Goal: Task Accomplishment & Management: Use online tool/utility

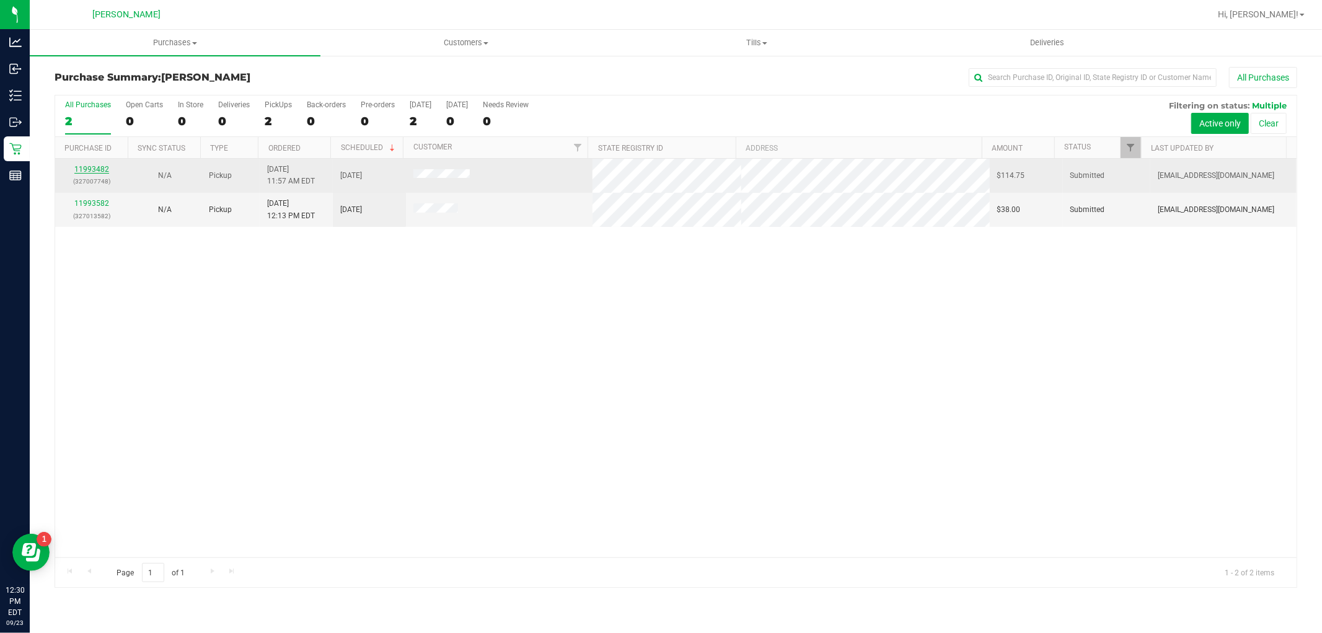
click at [95, 171] on link "11993482" at bounding box center [91, 169] width 35 height 9
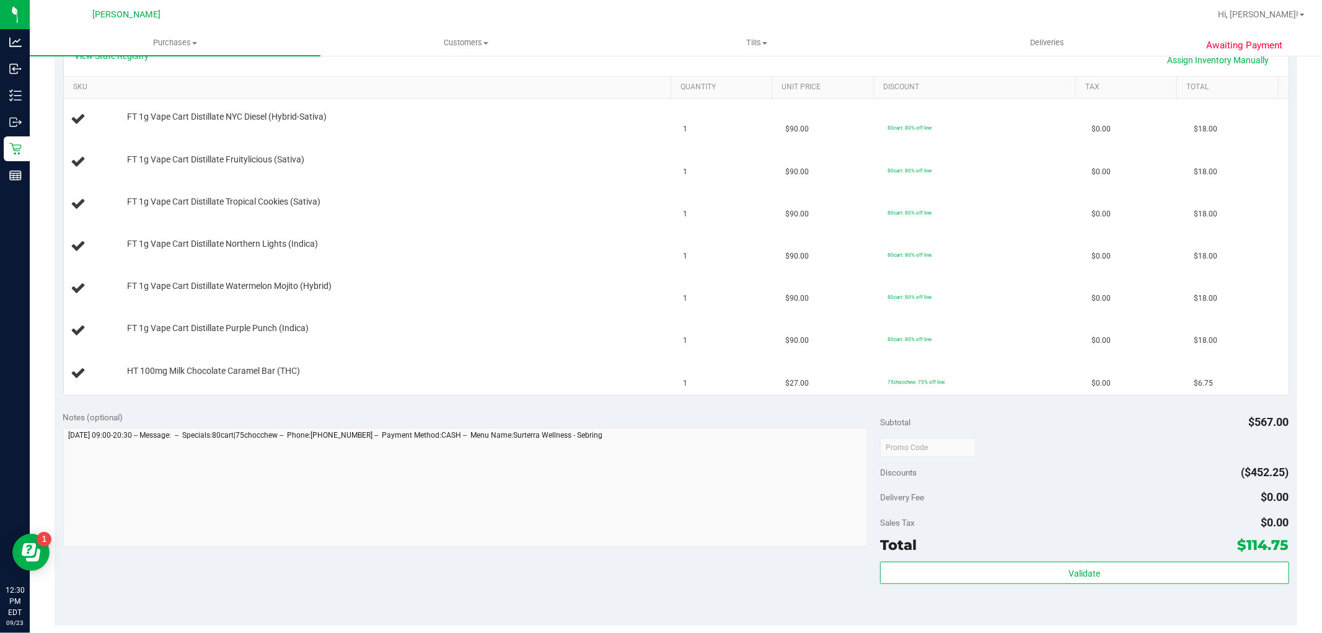
scroll to position [413, 0]
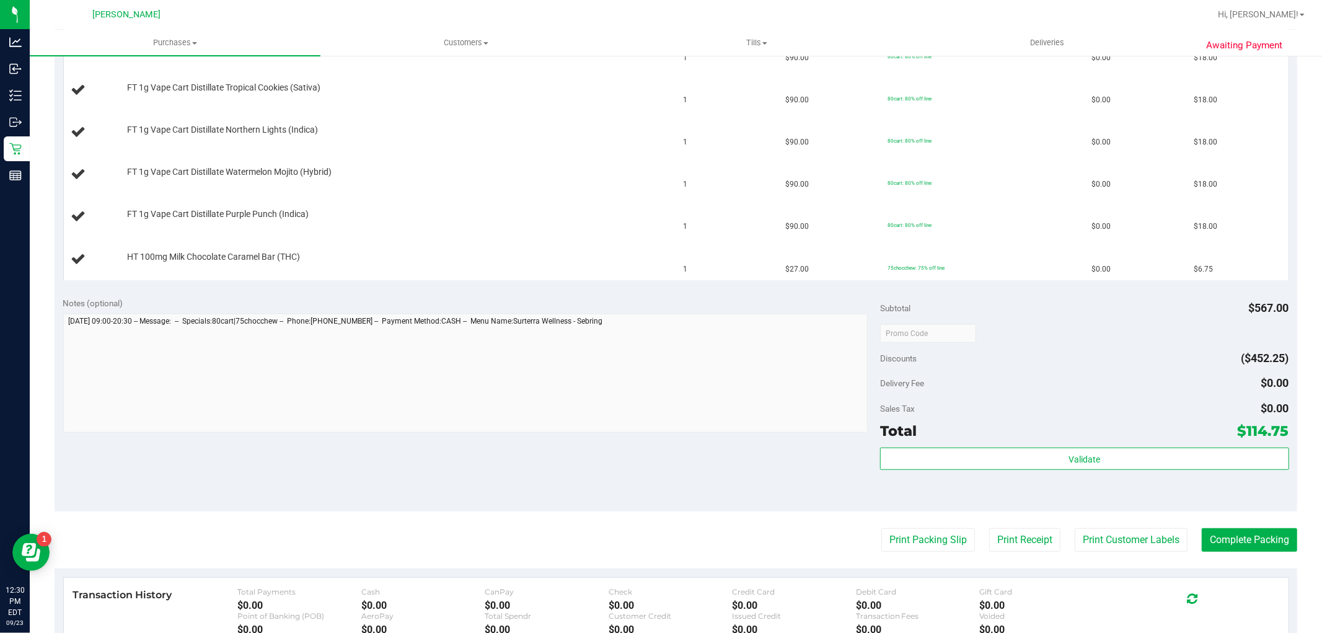
click at [889, 547] on button "Print Packing Slip" at bounding box center [928, 540] width 94 height 24
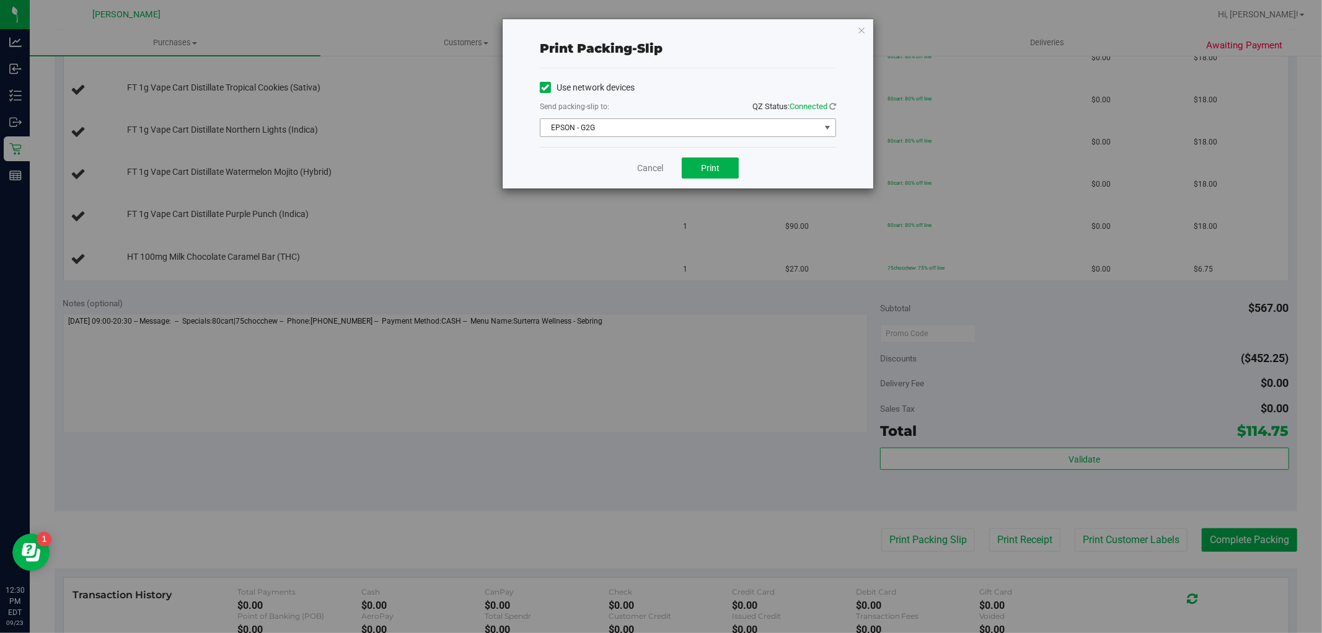
click at [708, 115] on div "Send packing-slip to: QZ Status: Connected" at bounding box center [688, 107] width 296 height 15
click at [707, 123] on span "EPSON - G2G" at bounding box center [681, 127] width 280 height 17
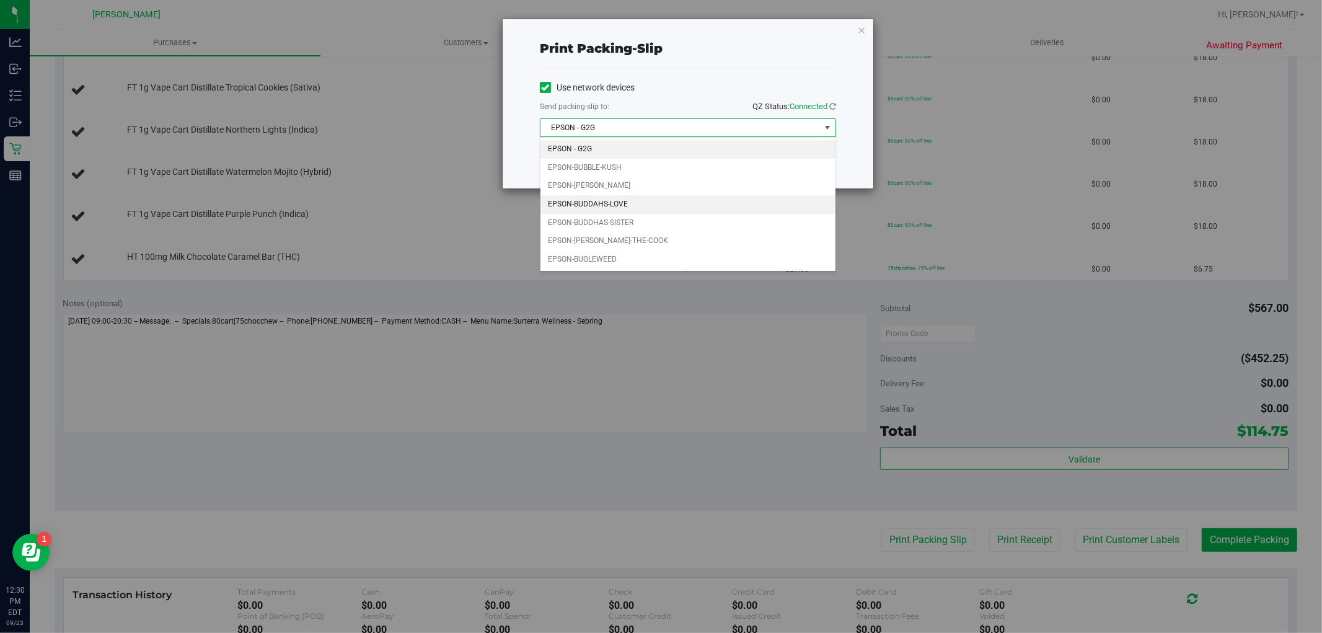
click at [648, 201] on li "EPSON-BUDDAHS-LOVE" at bounding box center [688, 204] width 295 height 19
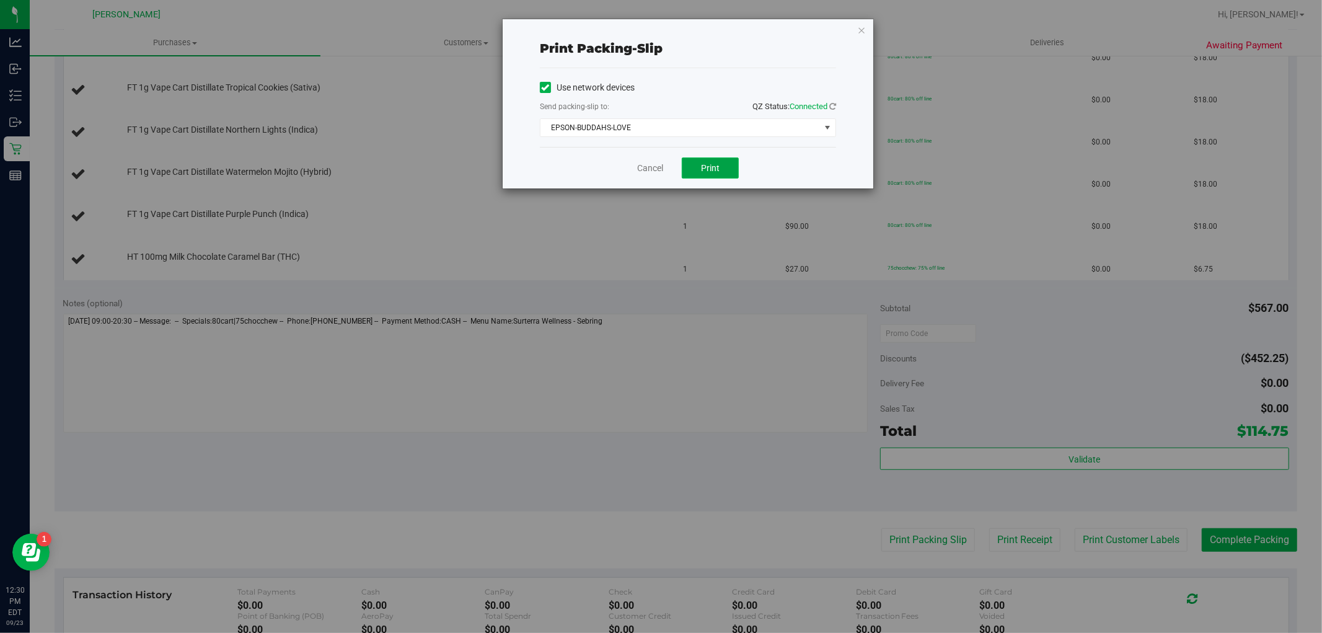
click at [697, 174] on button "Print" at bounding box center [710, 167] width 57 height 21
click at [646, 168] on link "Cancel" at bounding box center [650, 168] width 26 height 13
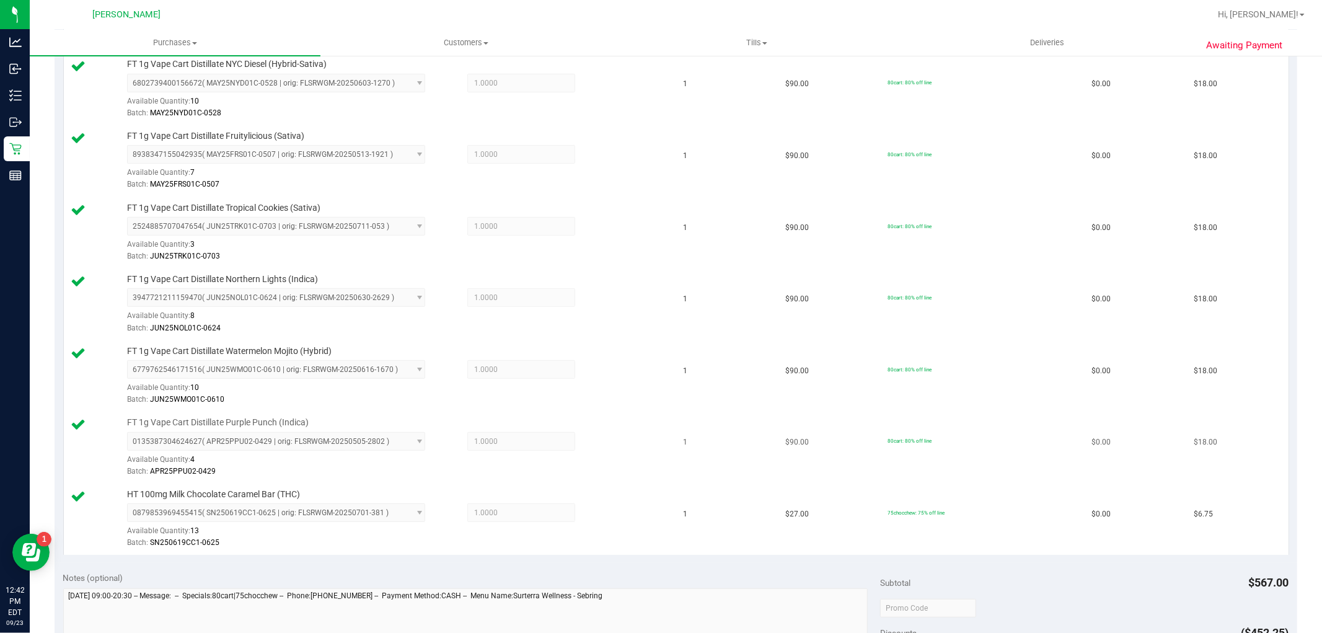
scroll to position [620, 0]
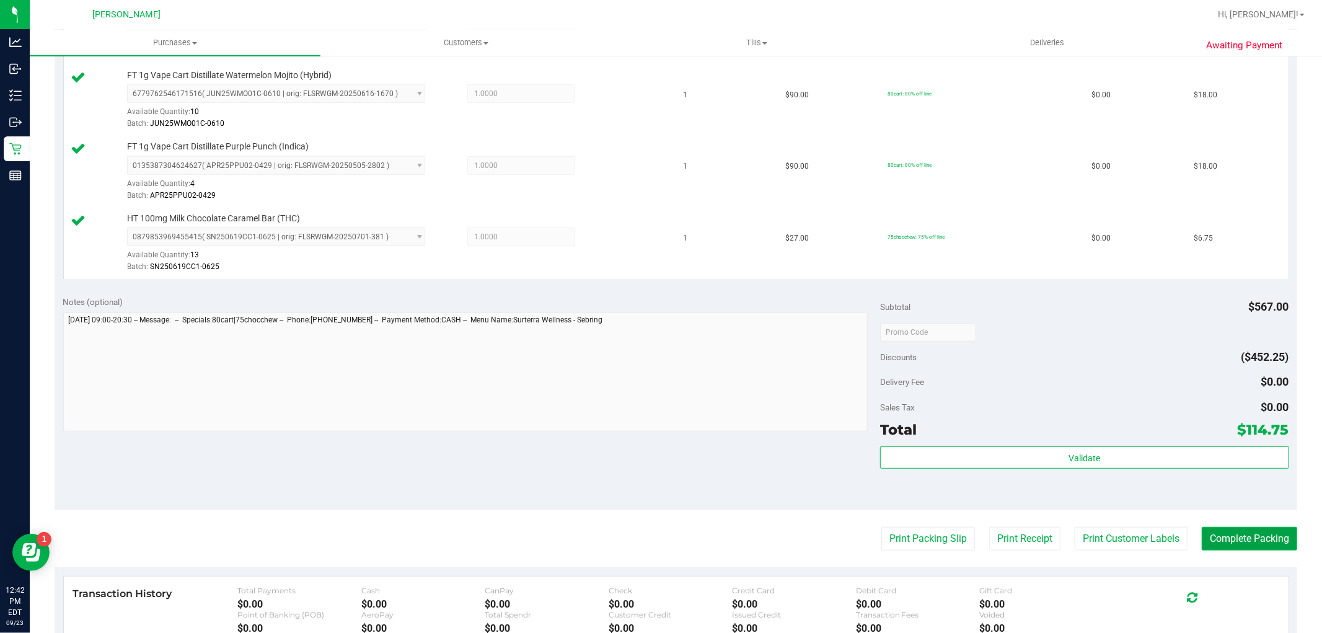
click at [1202, 541] on button "Complete Packing" at bounding box center [1249, 539] width 95 height 24
